Goal: Information Seeking & Learning: Learn about a topic

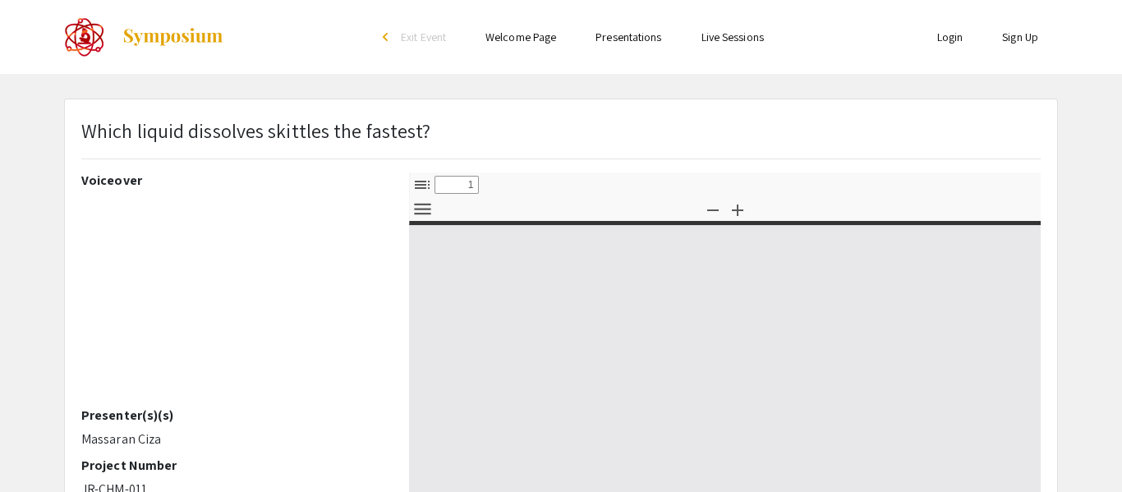
select select "custom"
type input "0"
select select "custom"
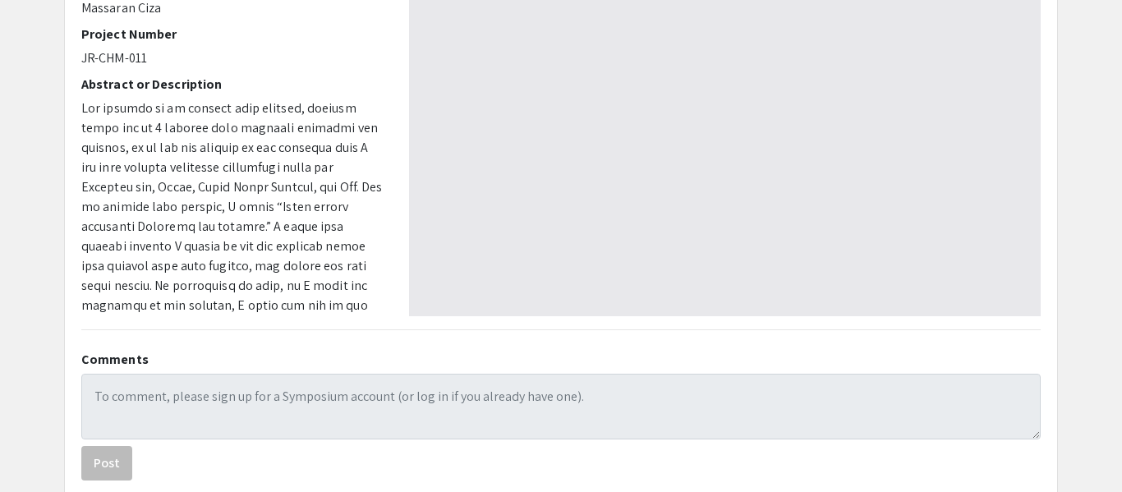
type input "1"
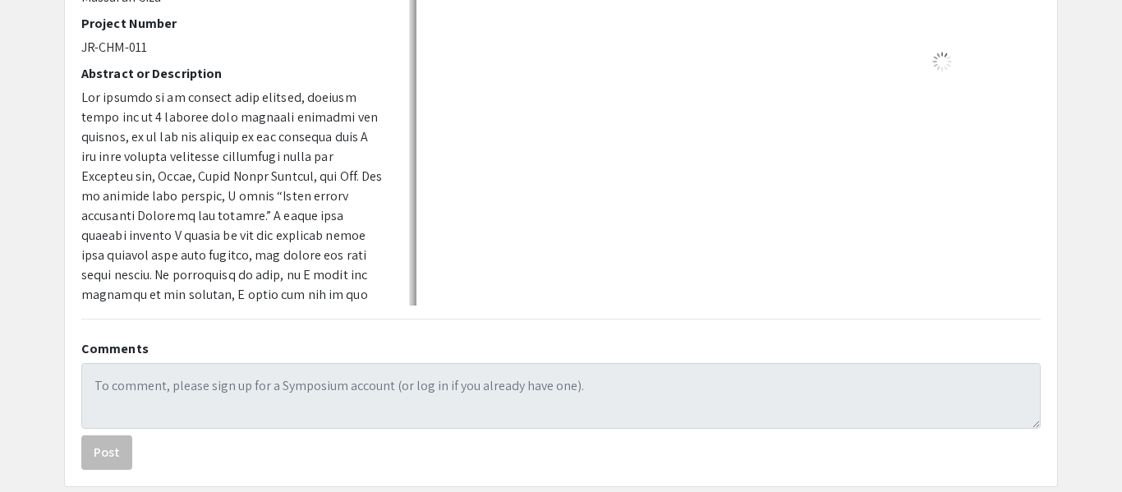
scroll to position [444, 0]
select select "auto"
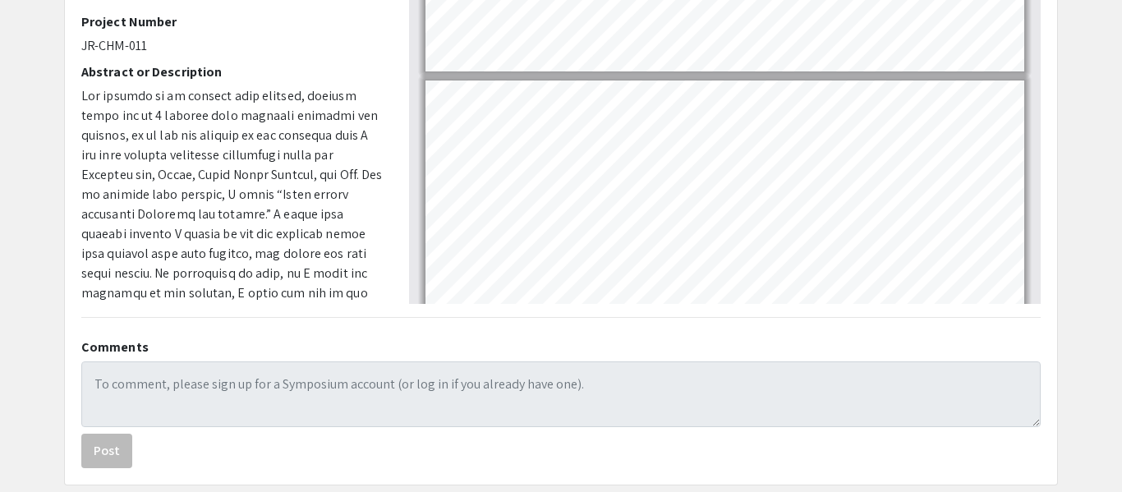
scroll to position [0, 0]
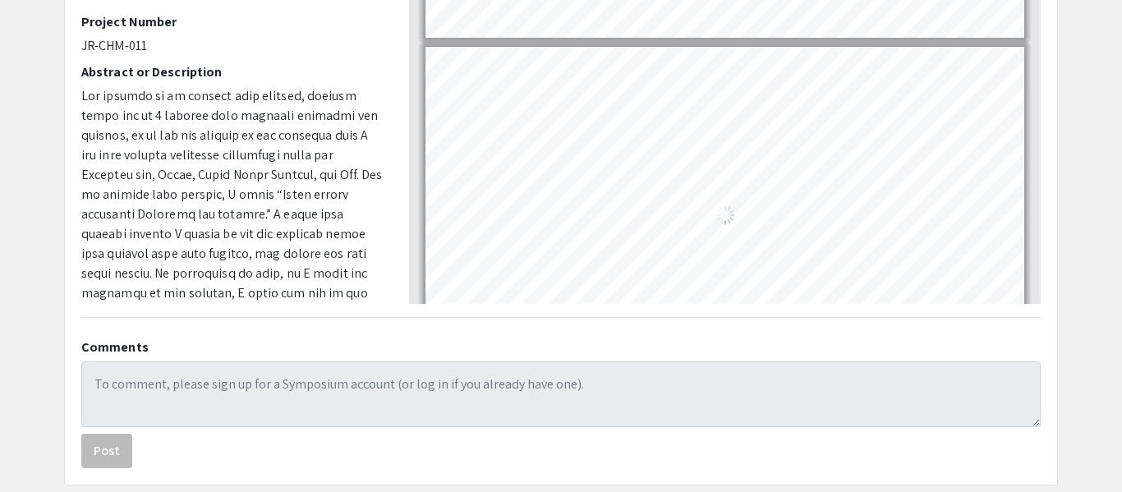
type input "5"
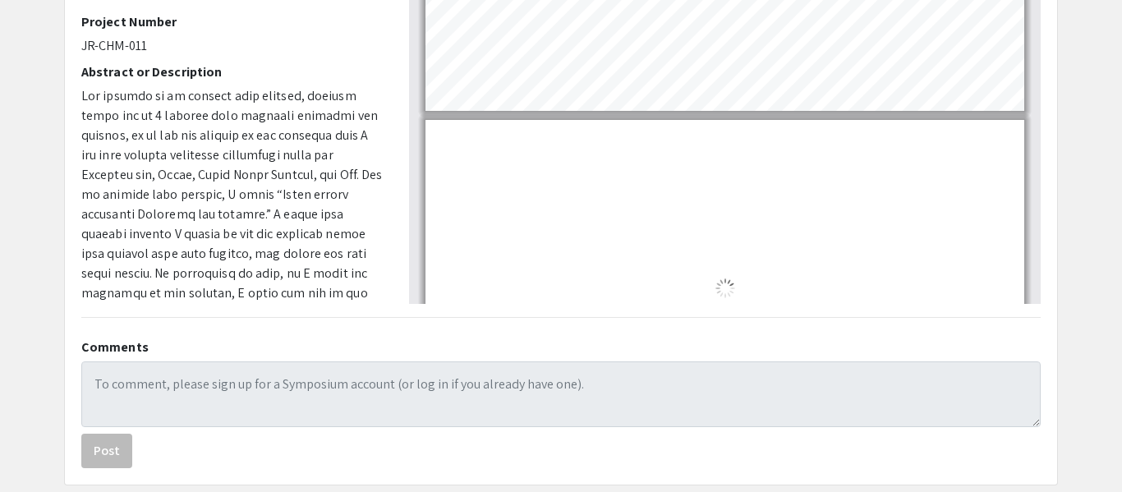
scroll to position [1435, 0]
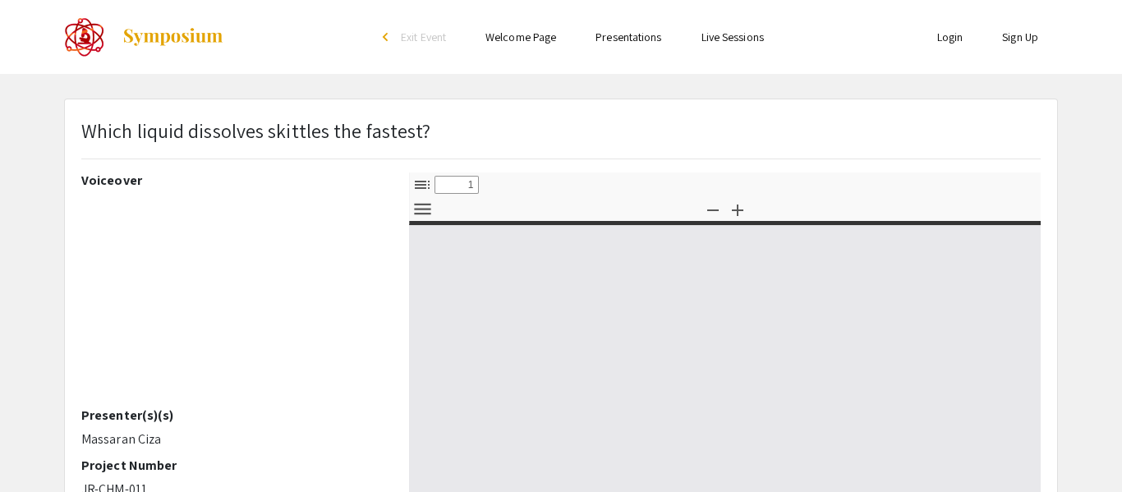
select select "custom"
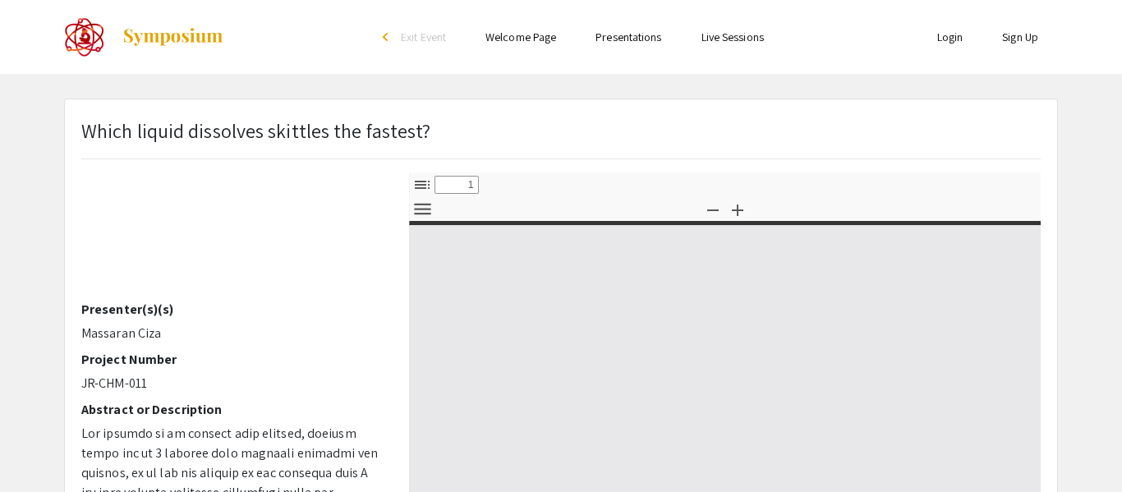
type input "0"
select select "custom"
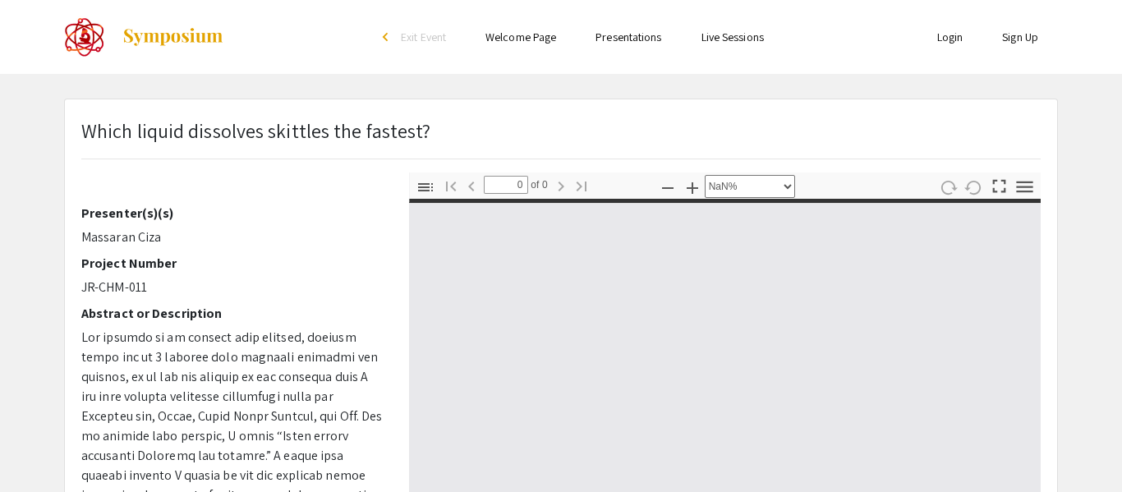
scroll to position [203, 0]
type input "1"
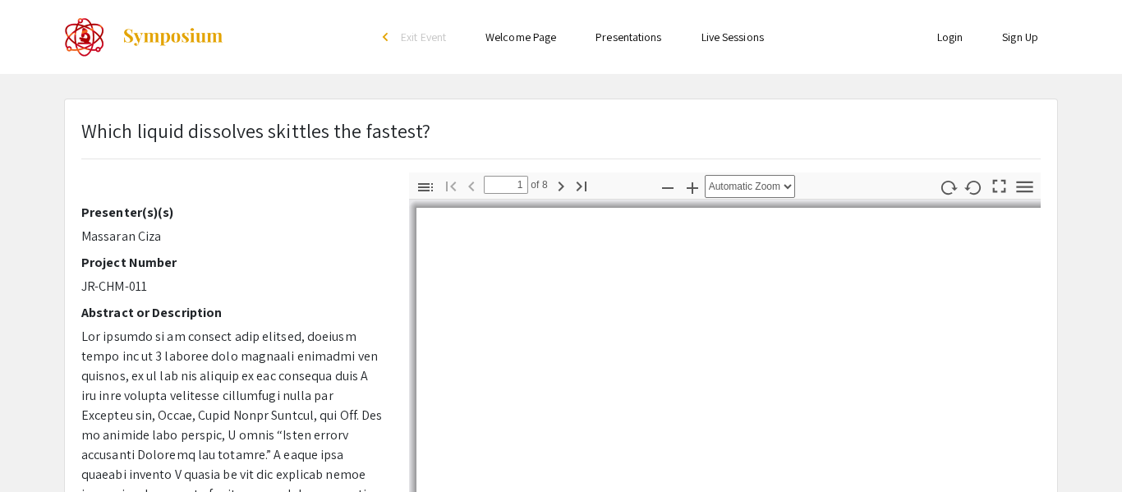
select select "auto"
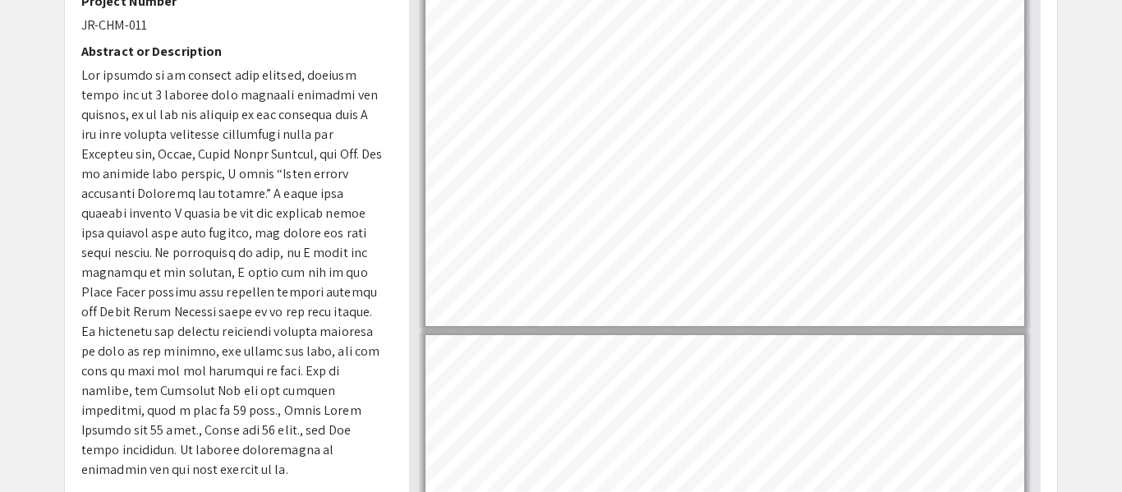
scroll to position [242, 0]
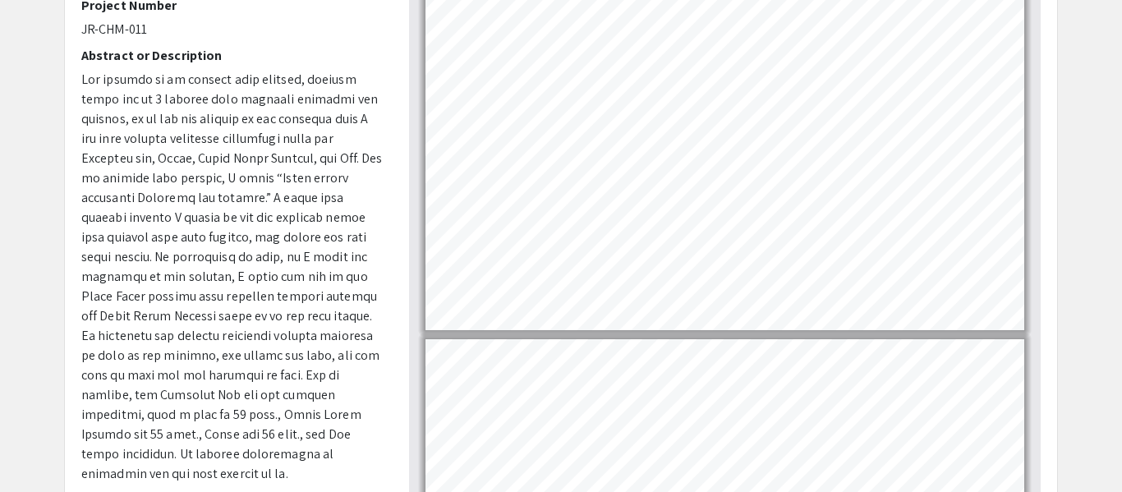
click at [332, 277] on p at bounding box center [232, 277] width 303 height 414
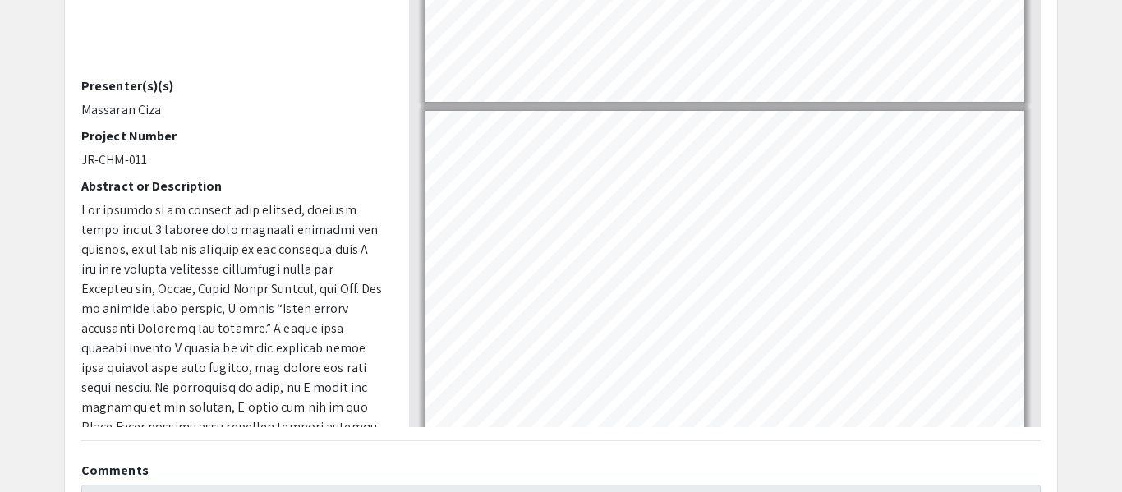
scroll to position [0, 0]
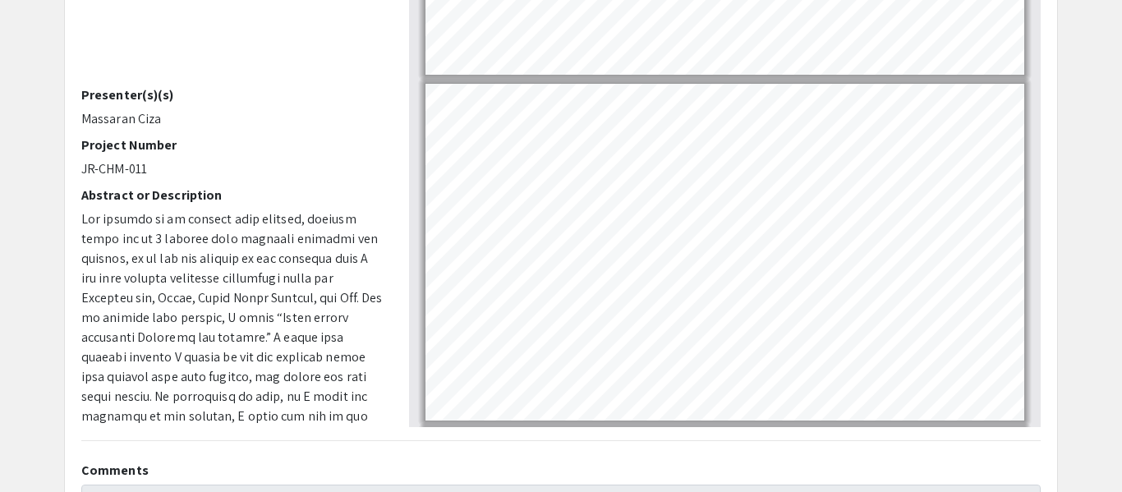
type input "1"
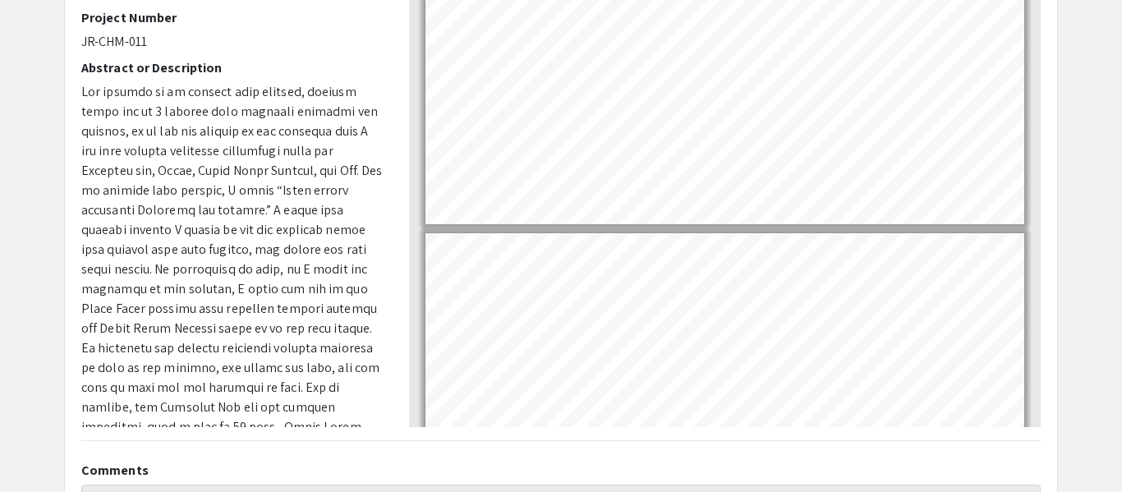
scroll to position [143, 0]
